Goal: Information Seeking & Learning: Learn about a topic

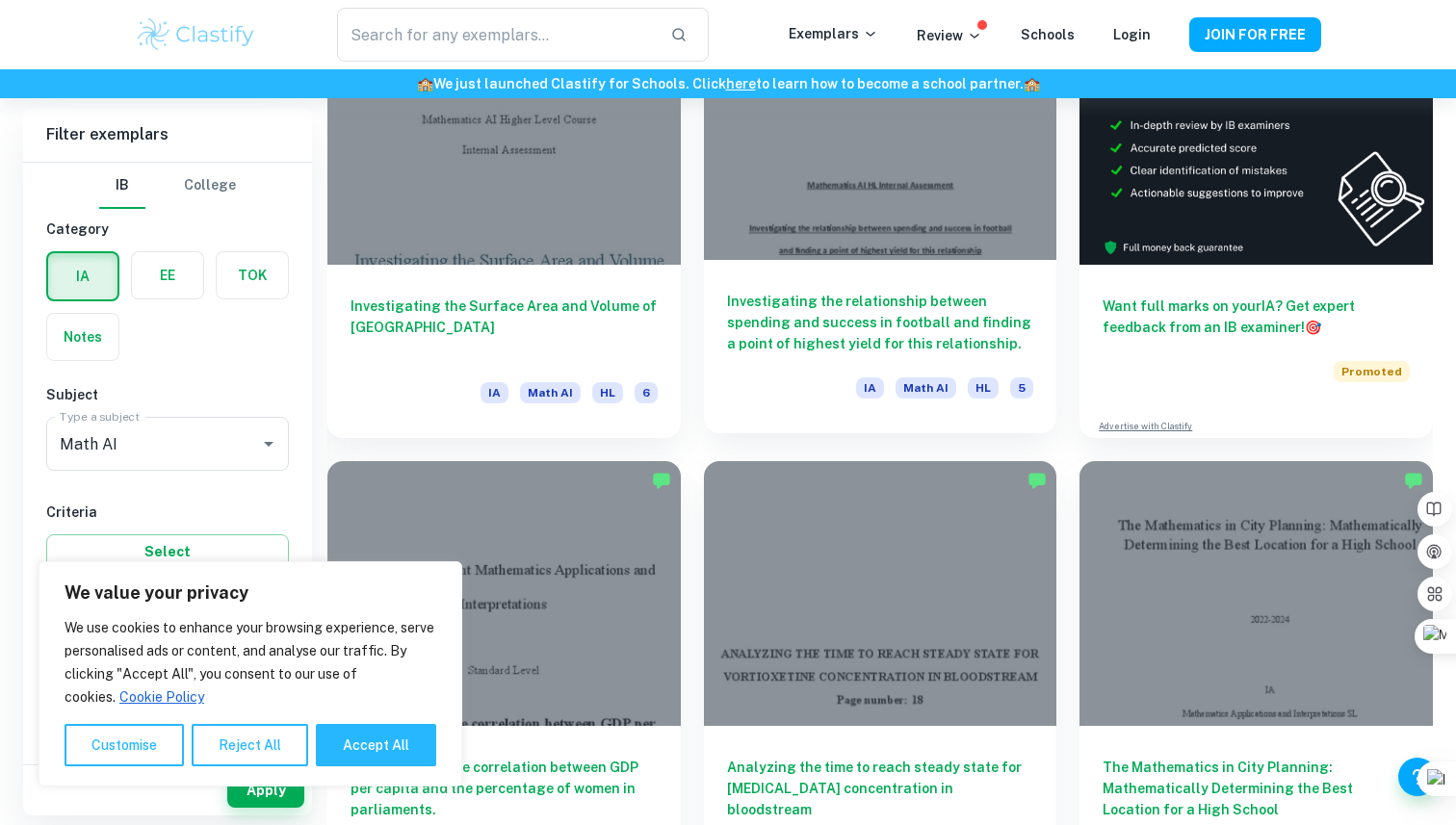
scroll to position [657, 0]
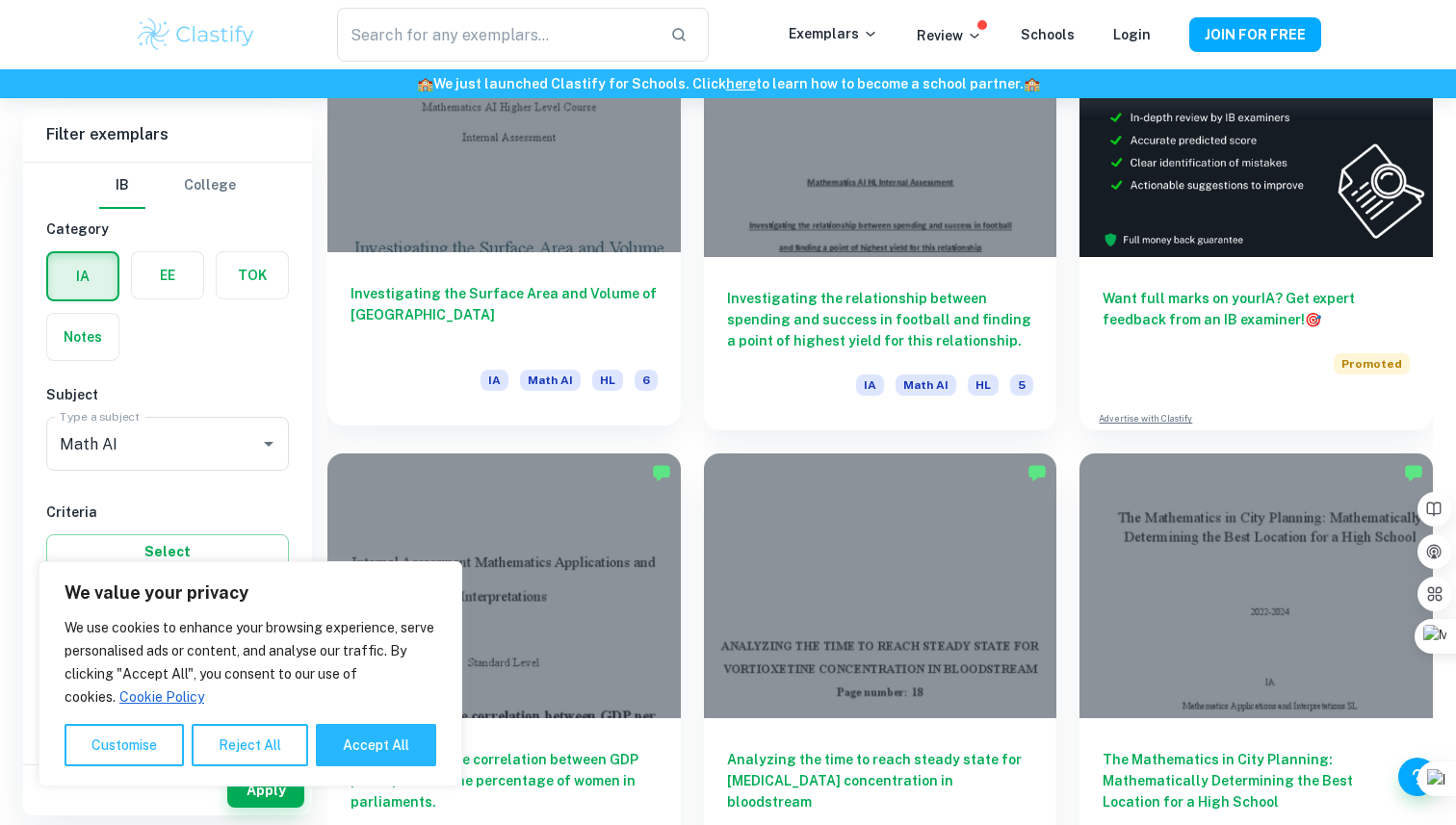
click at [562, 275] on div "Investigating the Surface Area and Volume of Lake Titicaca [GEOGRAPHIC_DATA] Ma…" at bounding box center [504, 338] width 353 height 173
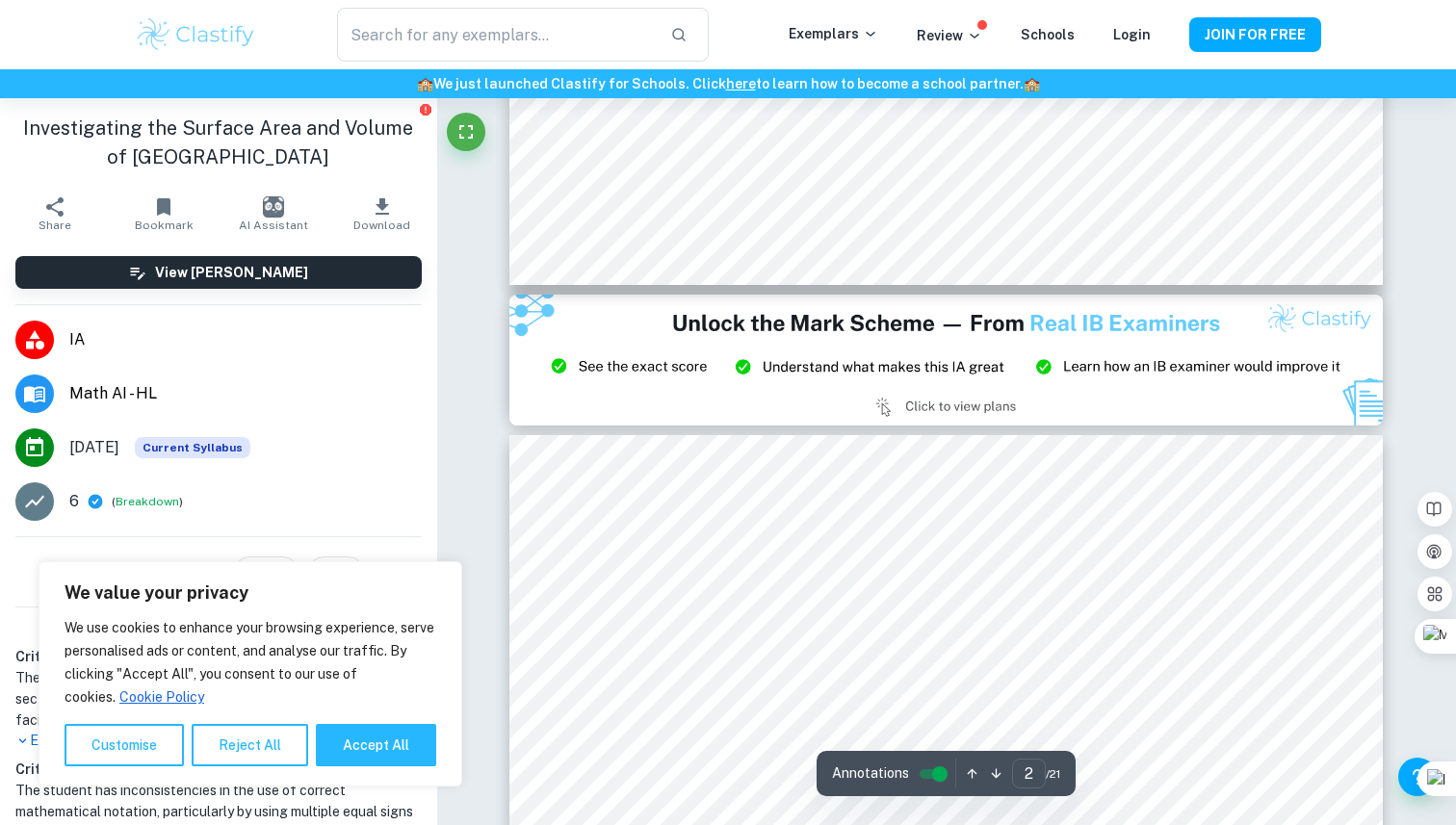
type input "3"
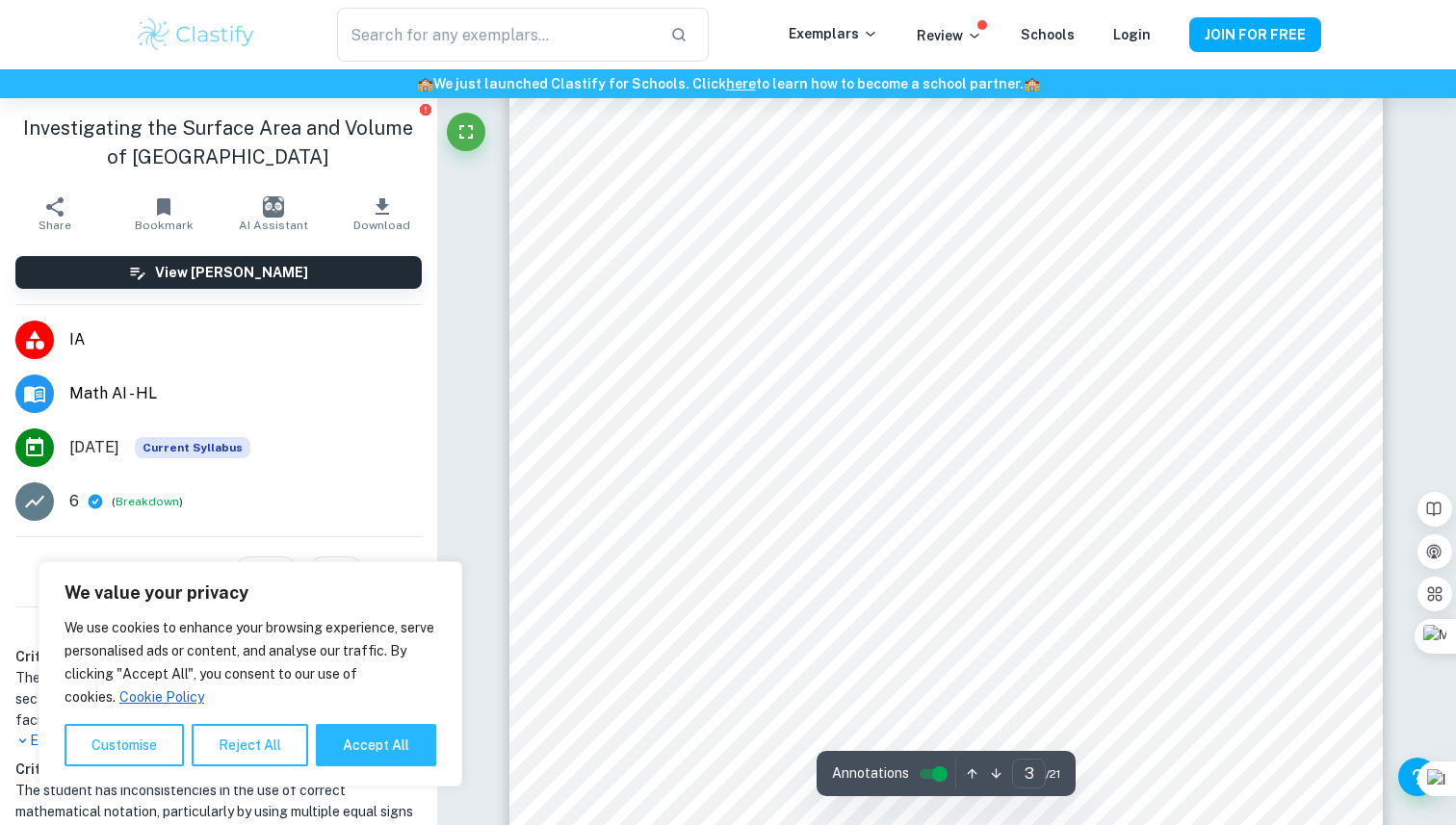
scroll to position [2636, 0]
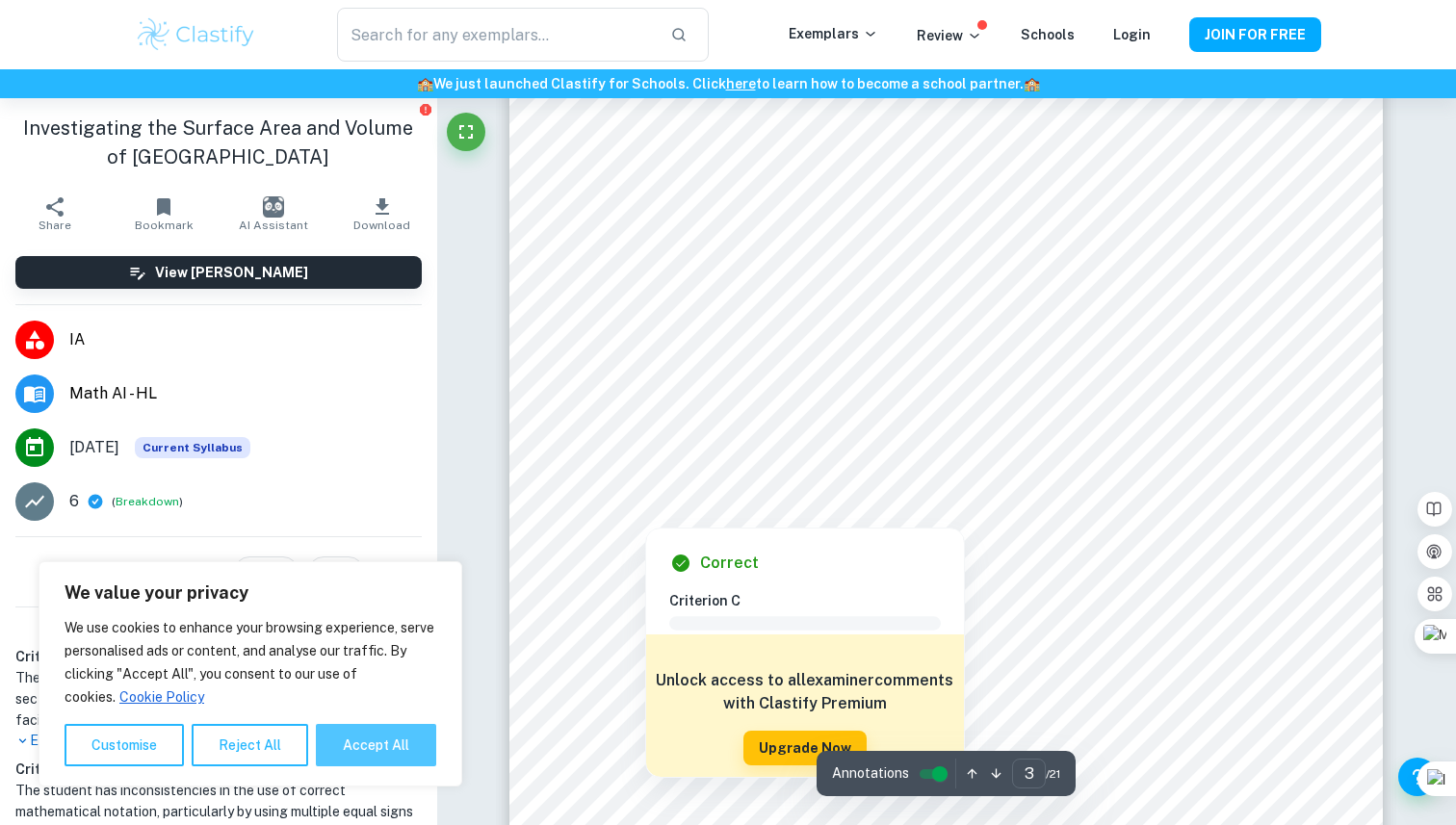
click at [367, 733] on button "Accept All" at bounding box center [375, 744] width 120 height 43
checkbox input "true"
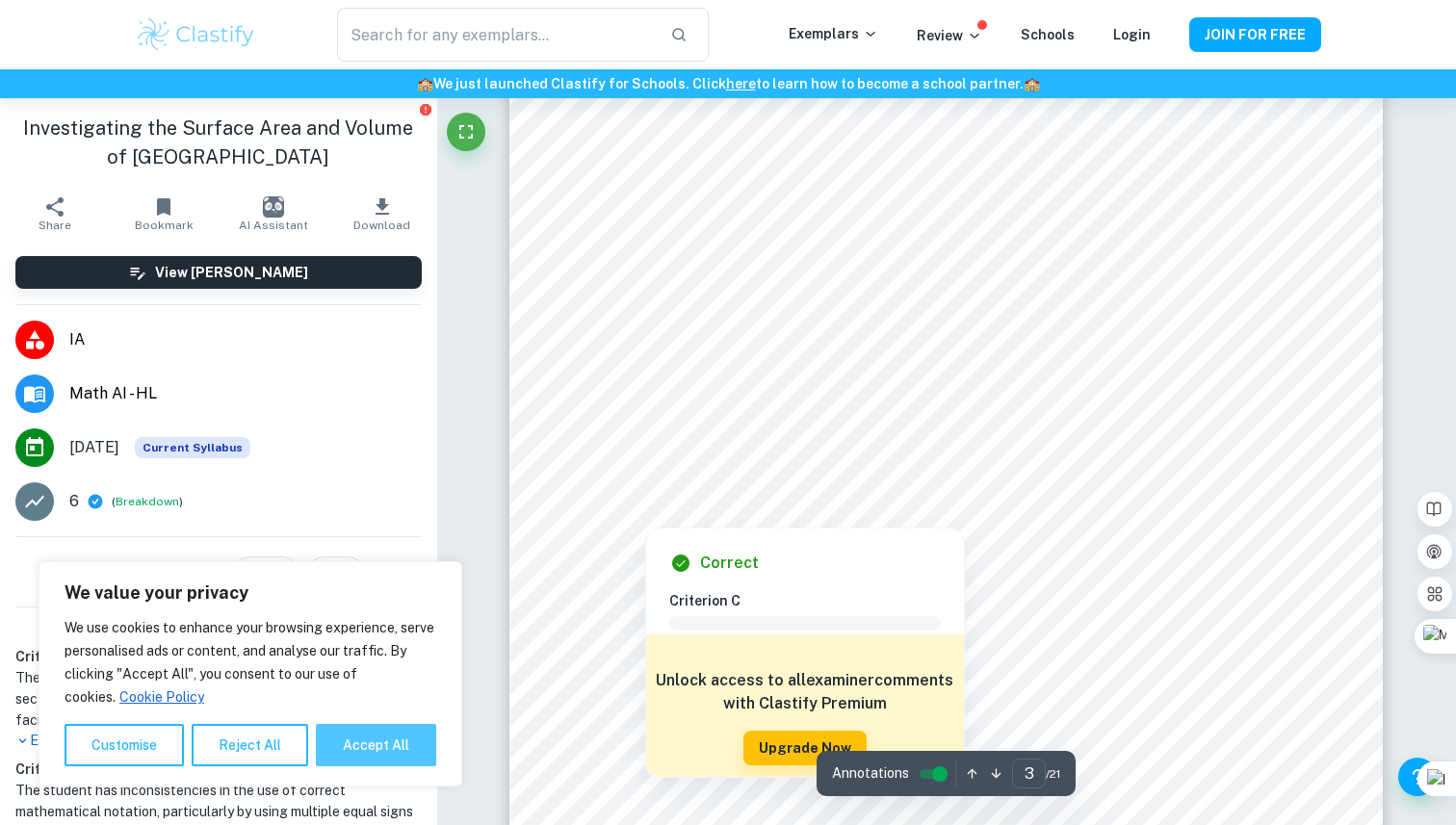
checkbox input "true"
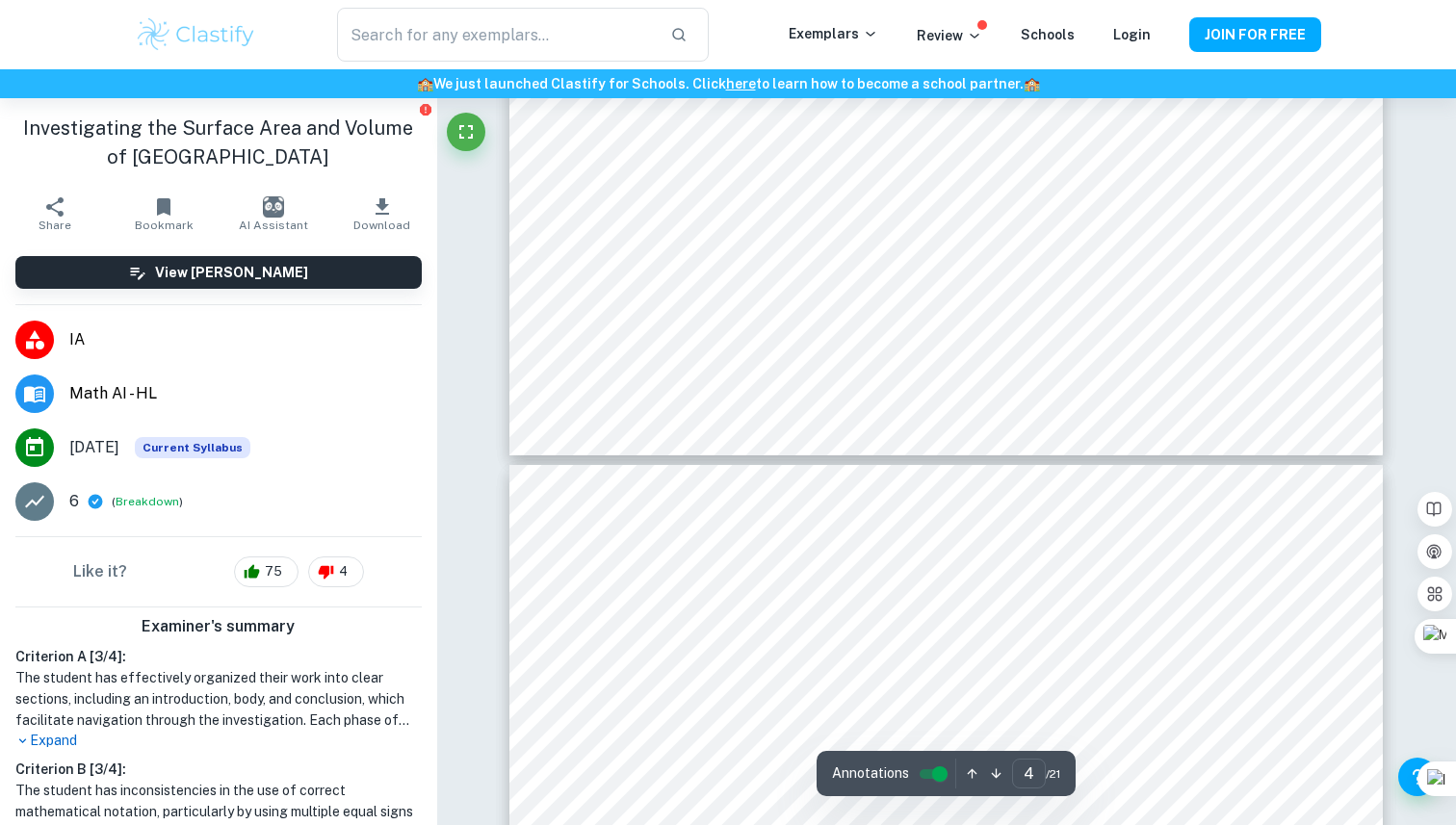
type input "5"
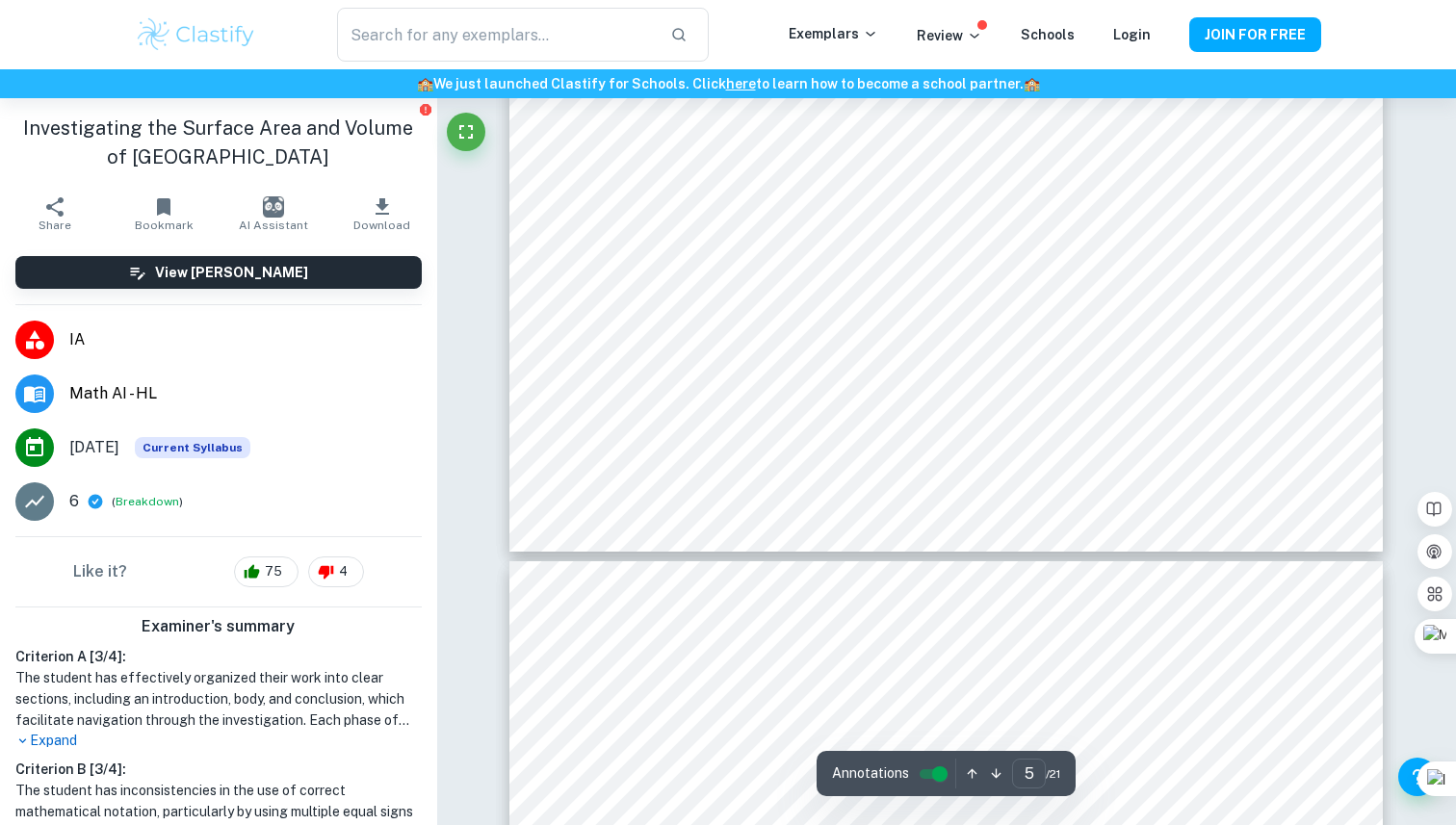
scroll to position [5541, 0]
